Goal: Information Seeking & Learning: Learn about a topic

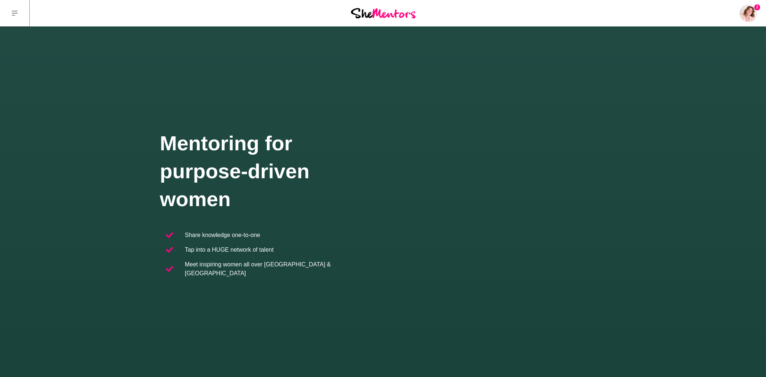
click at [16, 14] on icon at bounding box center [15, 13] width 6 height 5
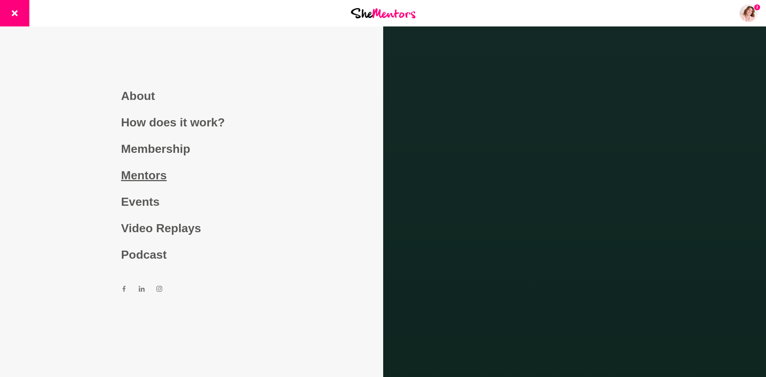
click at [145, 180] on link "Mentors" at bounding box center [191, 175] width 141 height 26
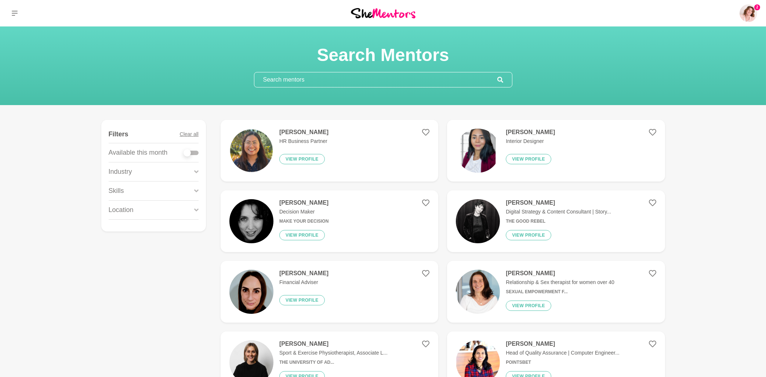
click at [292, 80] on input "text" at bounding box center [376, 79] width 243 height 15
paste input "Sneha"
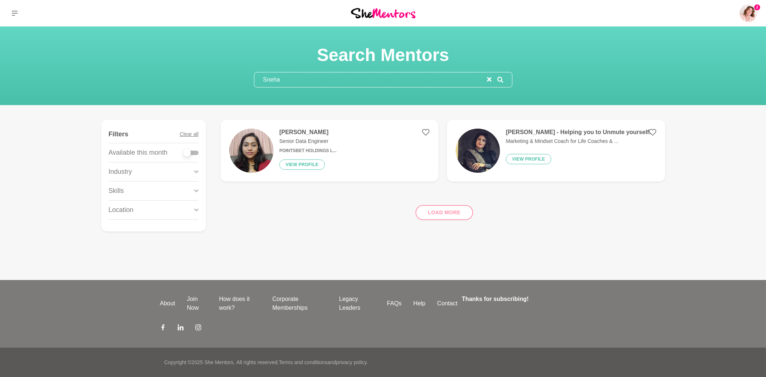
drag, startPoint x: 247, startPoint y: 78, endPoint x: 207, endPoint y: 80, distance: 39.7
click at [255, 80] on input "Sneha" at bounding box center [371, 79] width 233 height 15
paste input "[PERSON_NAME]"
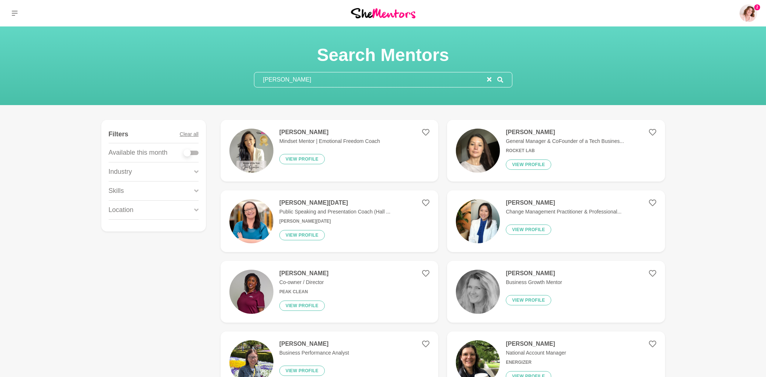
type input "[PERSON_NAME]"
click at [296, 132] on h4 "[PERSON_NAME]" at bounding box center [329, 132] width 101 height 7
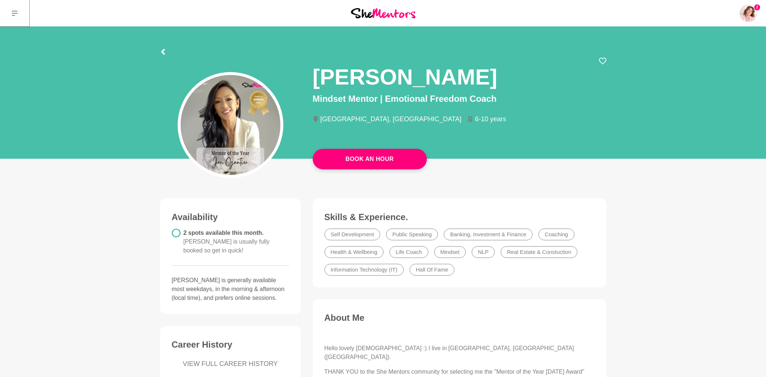
click at [11, 14] on button at bounding box center [14, 13] width 29 height 26
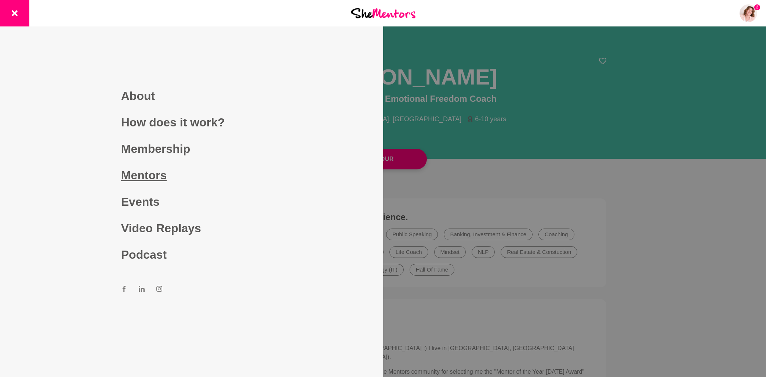
click at [141, 176] on link "Mentors" at bounding box center [191, 175] width 141 height 26
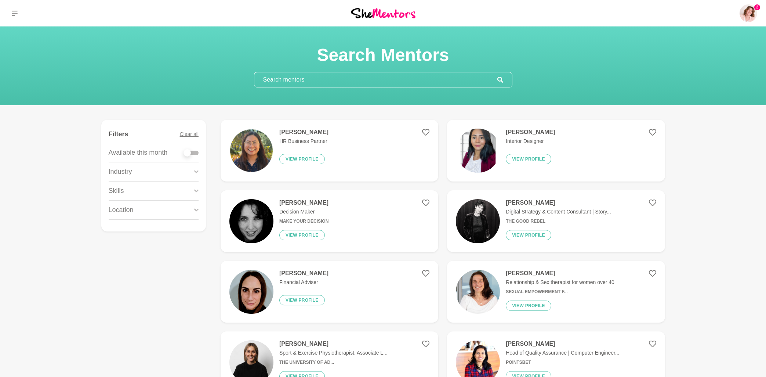
click at [278, 81] on input "text" at bounding box center [376, 79] width 243 height 15
paste input "[PERSON_NAME]"
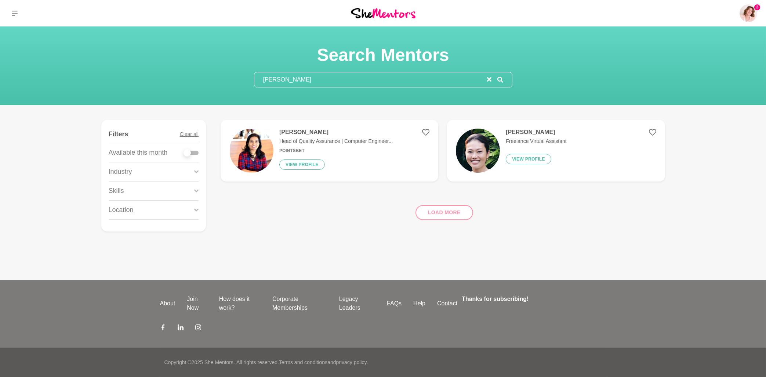
type input "[PERSON_NAME]"
click at [336, 140] on p "Head of Quality Assurance | Computer Engineer..." at bounding box center [335, 141] width 113 height 8
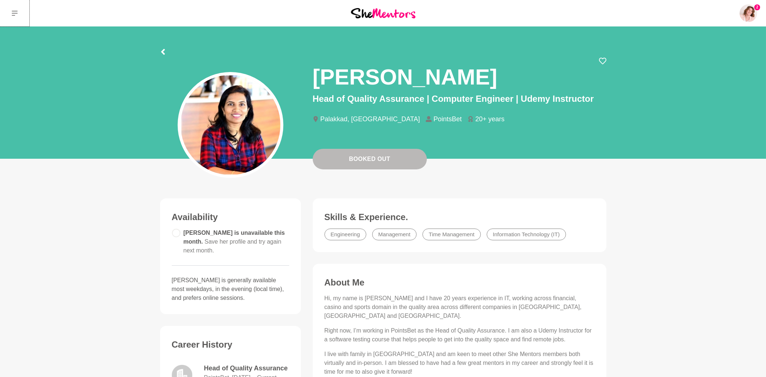
click at [21, 12] on button at bounding box center [14, 13] width 29 height 26
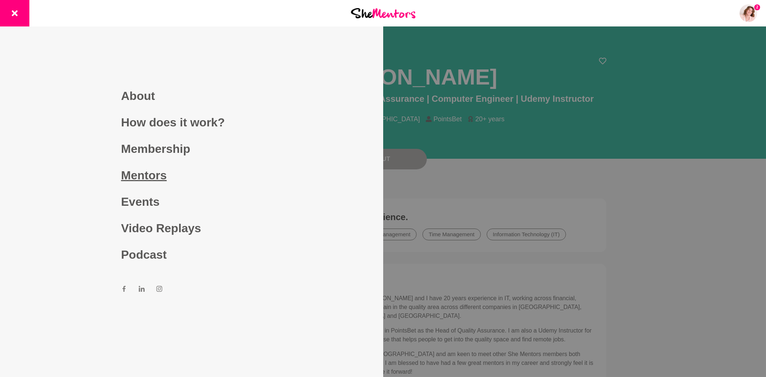
click at [154, 177] on link "Mentors" at bounding box center [191, 175] width 141 height 26
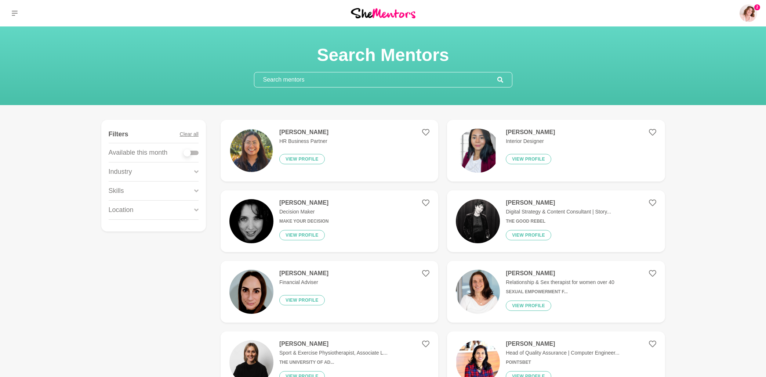
click at [289, 83] on input "text" at bounding box center [376, 79] width 243 height 15
paste input "[PERSON_NAME]"
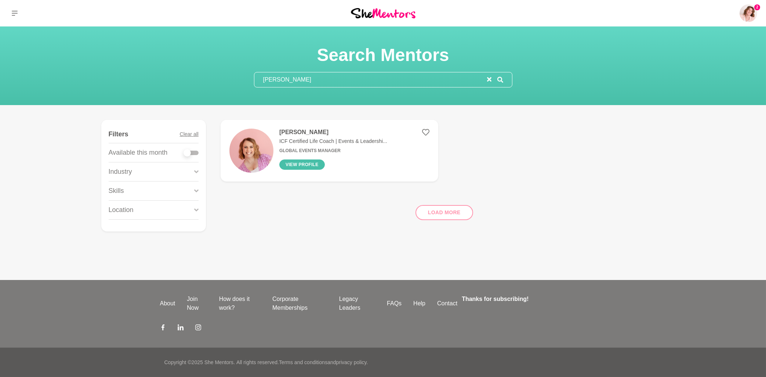
type input "[PERSON_NAME]"
click at [310, 165] on button "View profile" at bounding box center [302, 164] width 46 height 10
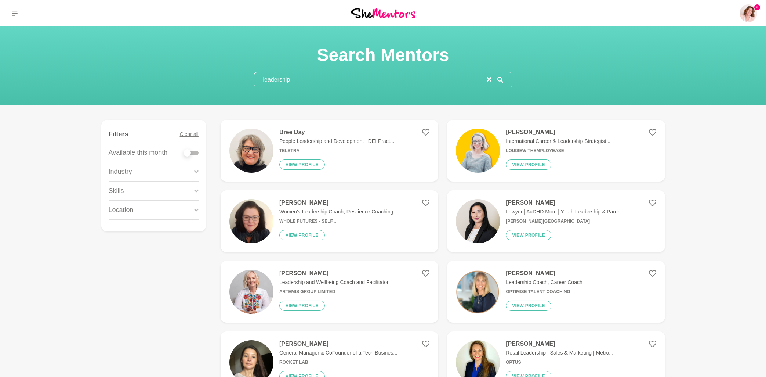
drag, startPoint x: 247, startPoint y: 80, endPoint x: 239, endPoint y: 81, distance: 8.1
click at [255, 81] on input "leadership" at bounding box center [371, 79] width 233 height 15
paste input "Career Development"
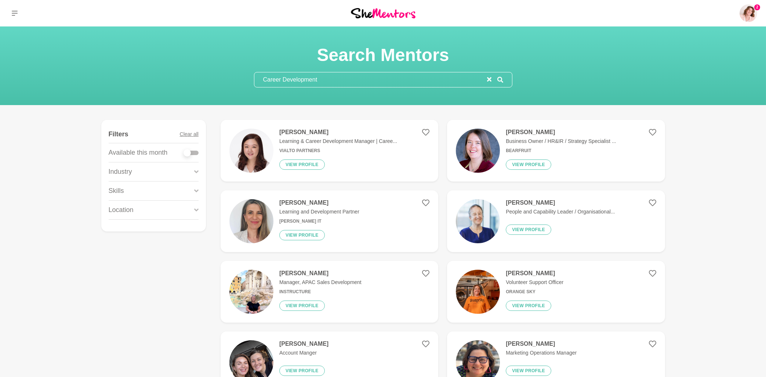
drag, startPoint x: 331, startPoint y: 79, endPoint x: 234, endPoint y: 86, distance: 97.2
click at [255, 86] on input "Career Development" at bounding box center [371, 79] width 233 height 15
paste input "Technology"
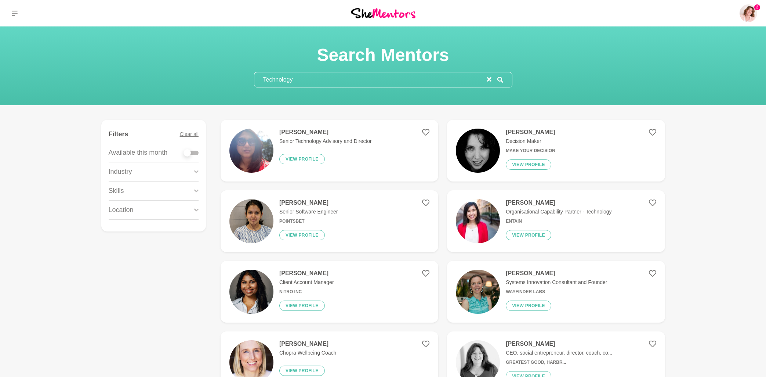
drag, startPoint x: 302, startPoint y: 79, endPoint x: 243, endPoint y: 80, distance: 58.4
click at [255, 80] on input "Technology" at bounding box center [371, 79] width 233 height 15
paste input "Data & Analytics"
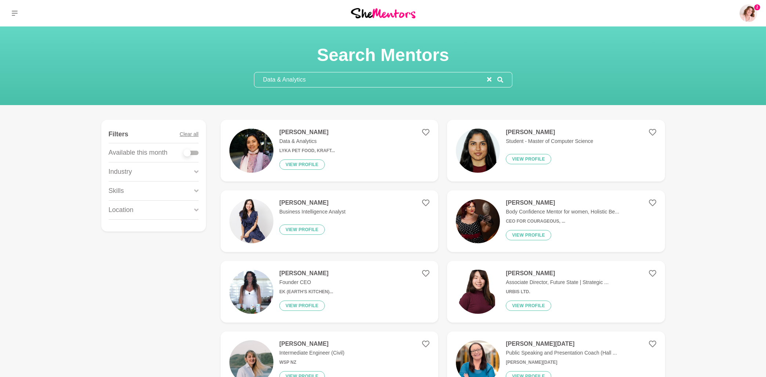
drag, startPoint x: 327, startPoint y: 81, endPoint x: 223, endPoint y: 81, distance: 104.3
click at [255, 81] on input "Data & Analytics" at bounding box center [371, 79] width 233 height 15
paste input "Leadership / Management"
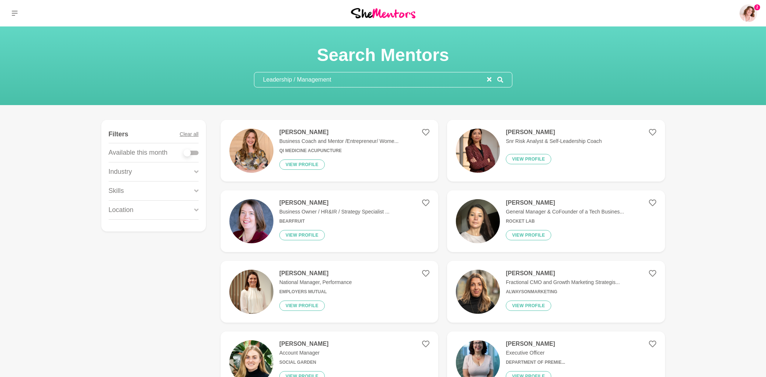
drag, startPoint x: 349, startPoint y: 82, endPoint x: 243, endPoint y: 91, distance: 106.2
click at [255, 87] on input "Leadership / Management" at bounding box center [371, 79] width 233 height 15
paste input "Mindset & Motivation"
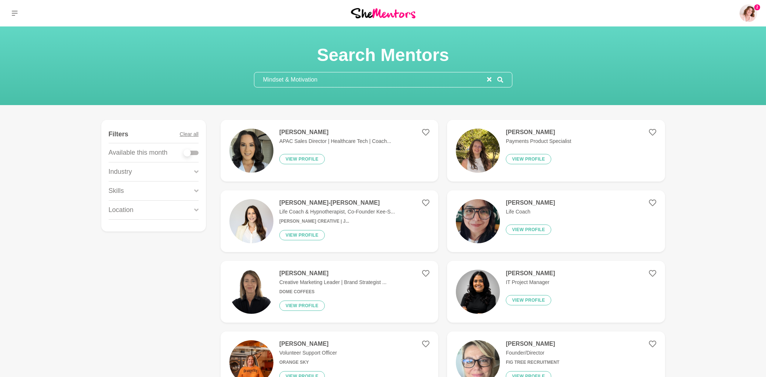
type input "Mindset & Motivation"
click at [167, 173] on div "Industry" at bounding box center [154, 171] width 90 height 19
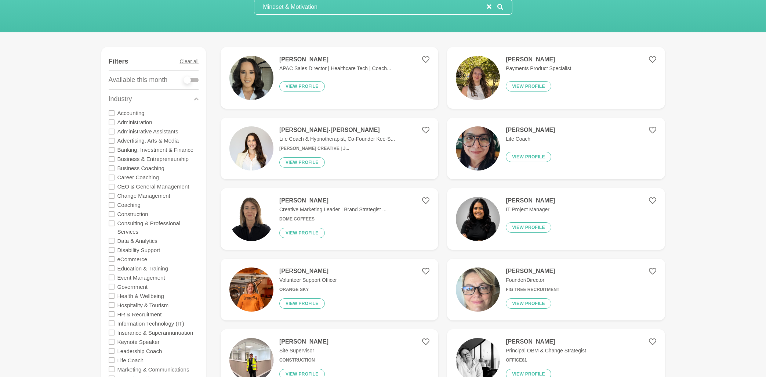
scroll to position [157, 0]
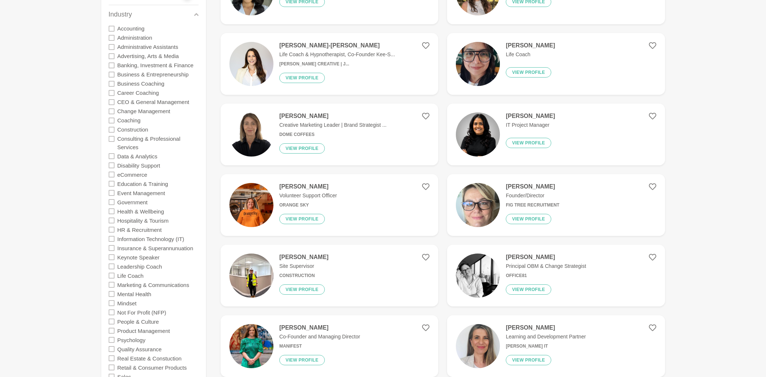
click at [111, 304] on icon at bounding box center [112, 303] width 6 height 6
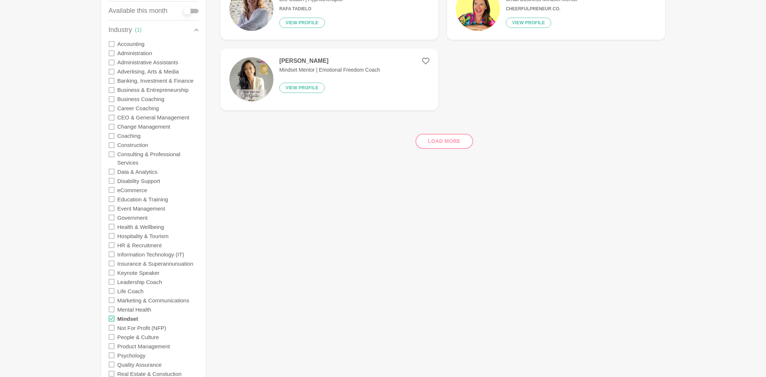
scroll to position [157, 0]
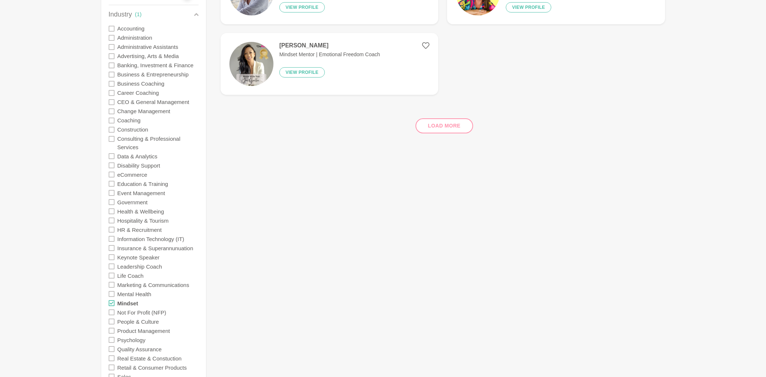
click at [110, 300] on icon at bounding box center [112, 303] width 6 height 6
